Goal: Obtain resource: Download file/media

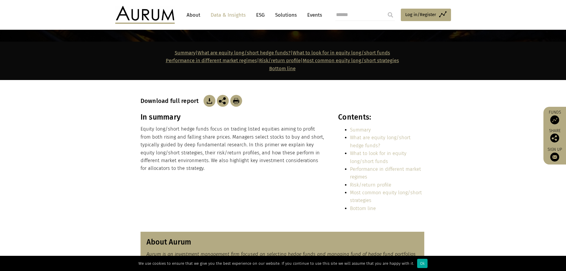
scroll to position [89, 0]
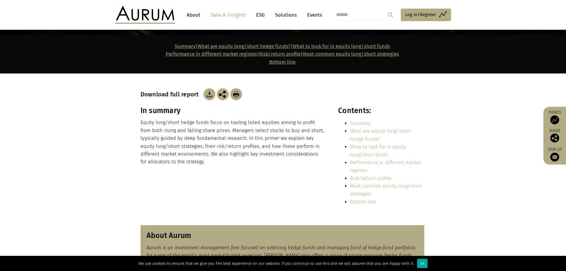
click at [207, 95] on img at bounding box center [209, 94] width 12 height 12
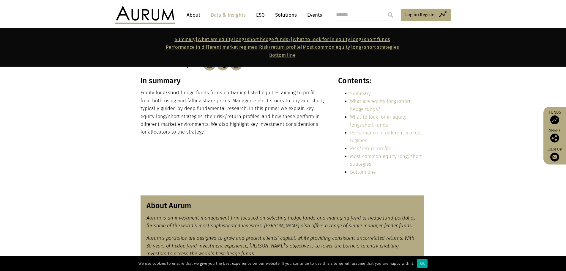
scroll to position [119, 0]
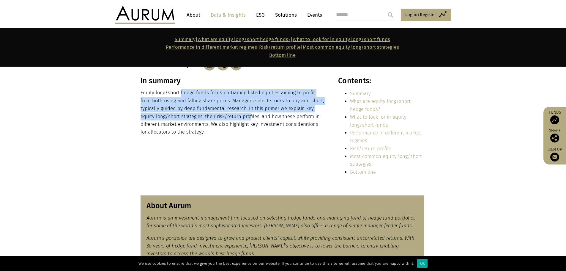
drag, startPoint x: 186, startPoint y: 95, endPoint x: 235, endPoint y: 113, distance: 51.5
click at [235, 113] on p "Equity long/short hedge funds focus on trading listed equities aiming to profit…" at bounding box center [232, 112] width 185 height 47
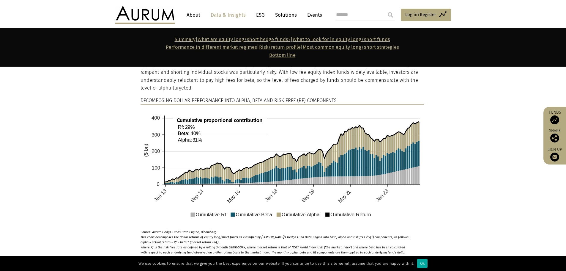
scroll to position [742, 0]
